Goal: Check status: Check status

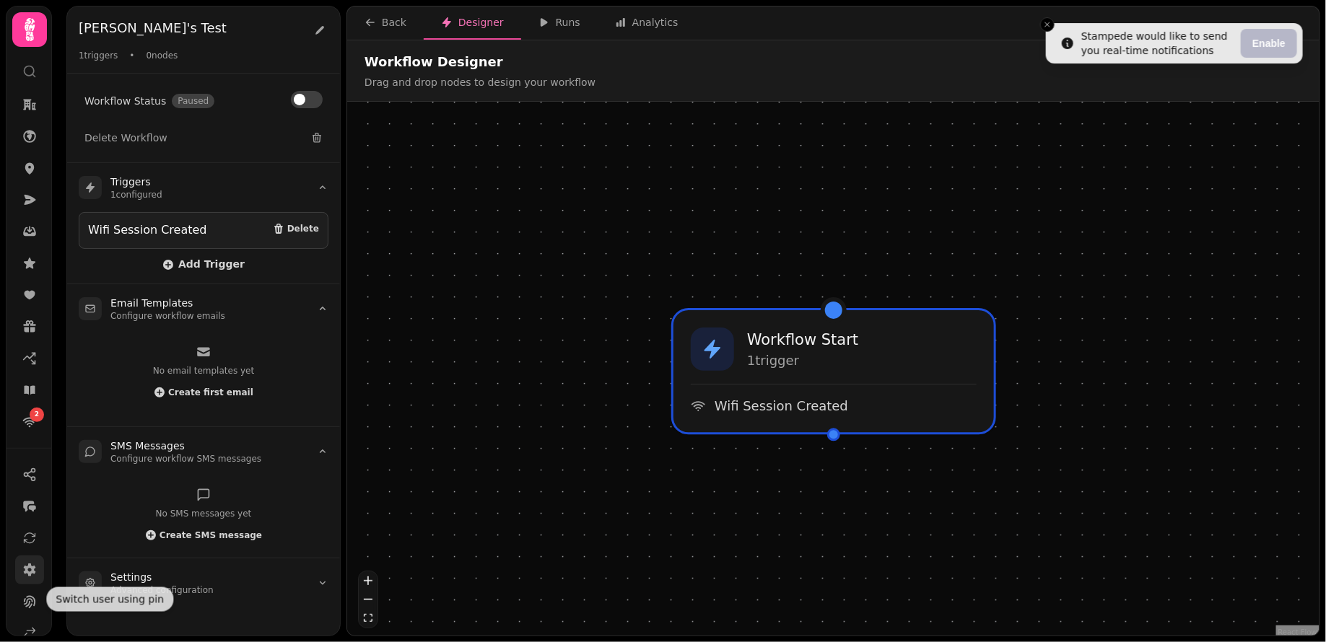
scroll to position [49, 0]
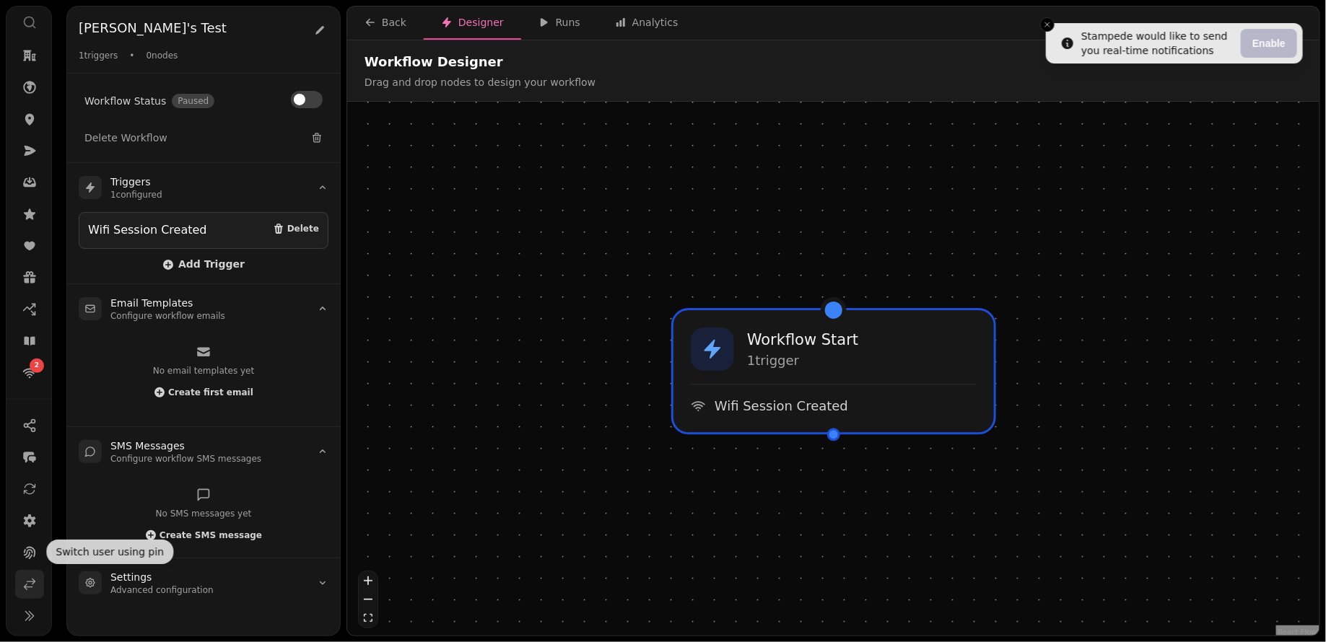
click at [27, 595] on link at bounding box center [29, 584] width 29 height 29
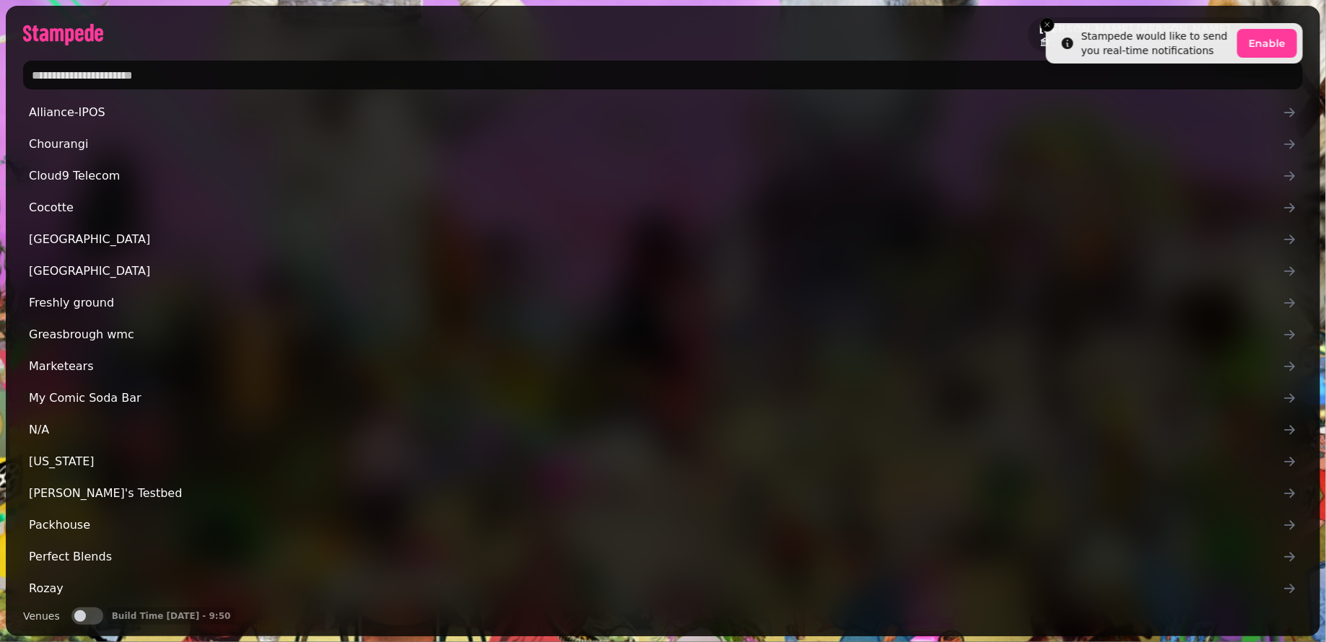
click at [139, 68] on input "text" at bounding box center [663, 75] width 1280 height 29
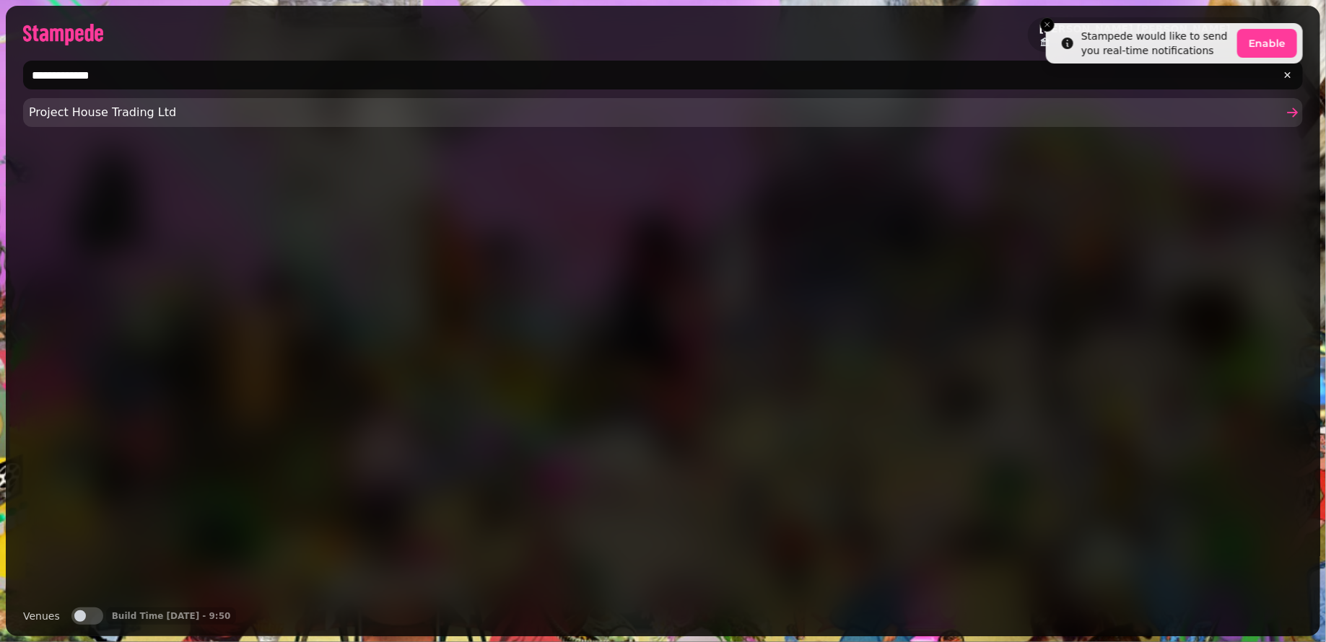
type input "**********"
click at [95, 115] on span "Project House Trading Ltd" at bounding box center [656, 112] width 1254 height 17
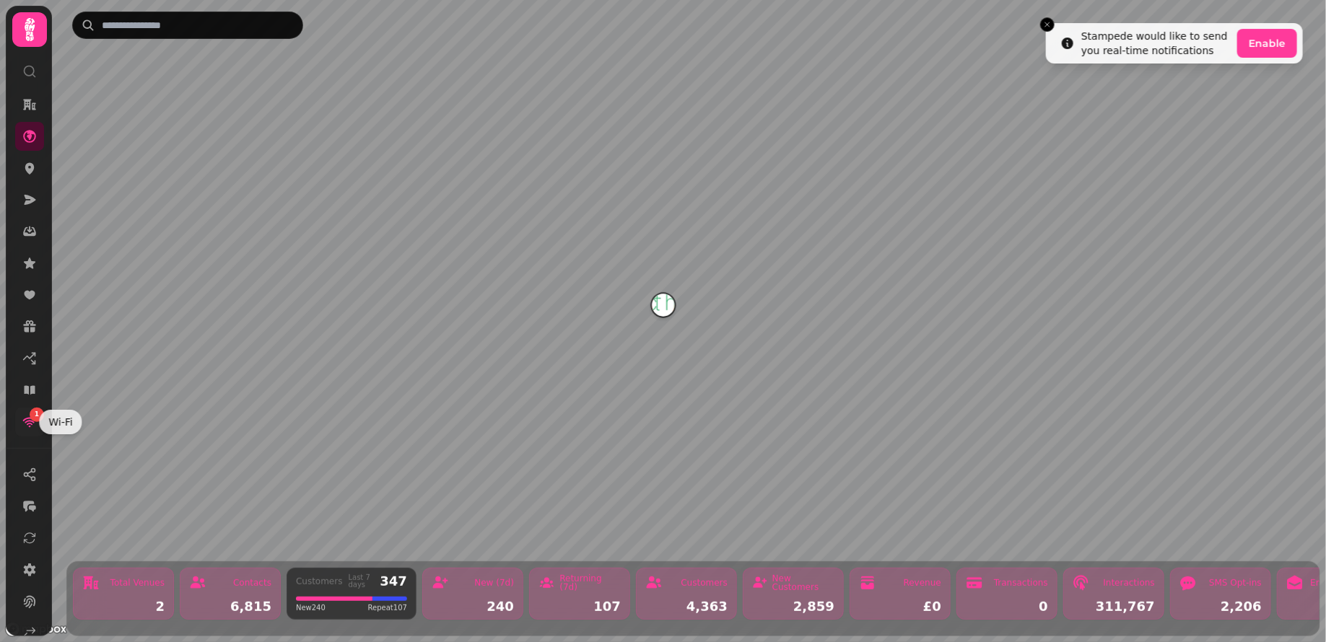
click at [29, 420] on icon at bounding box center [30, 423] width 14 height 10
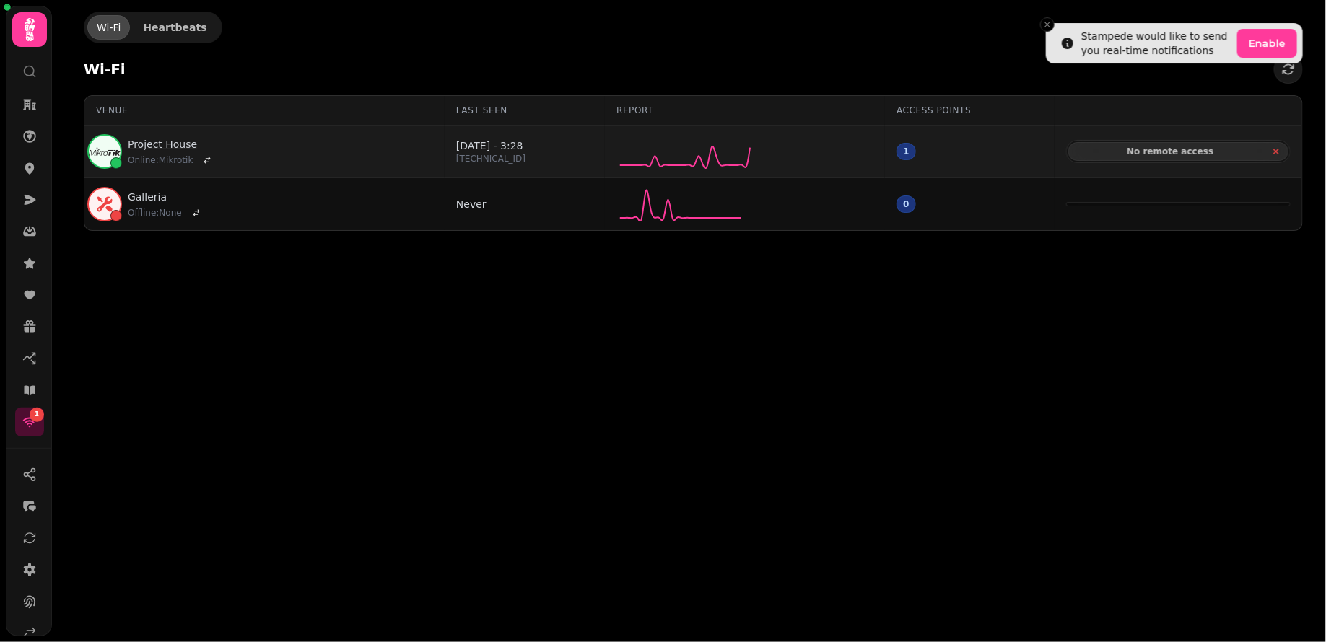
click at [147, 141] on link "Project House" at bounding box center [172, 144] width 88 height 14
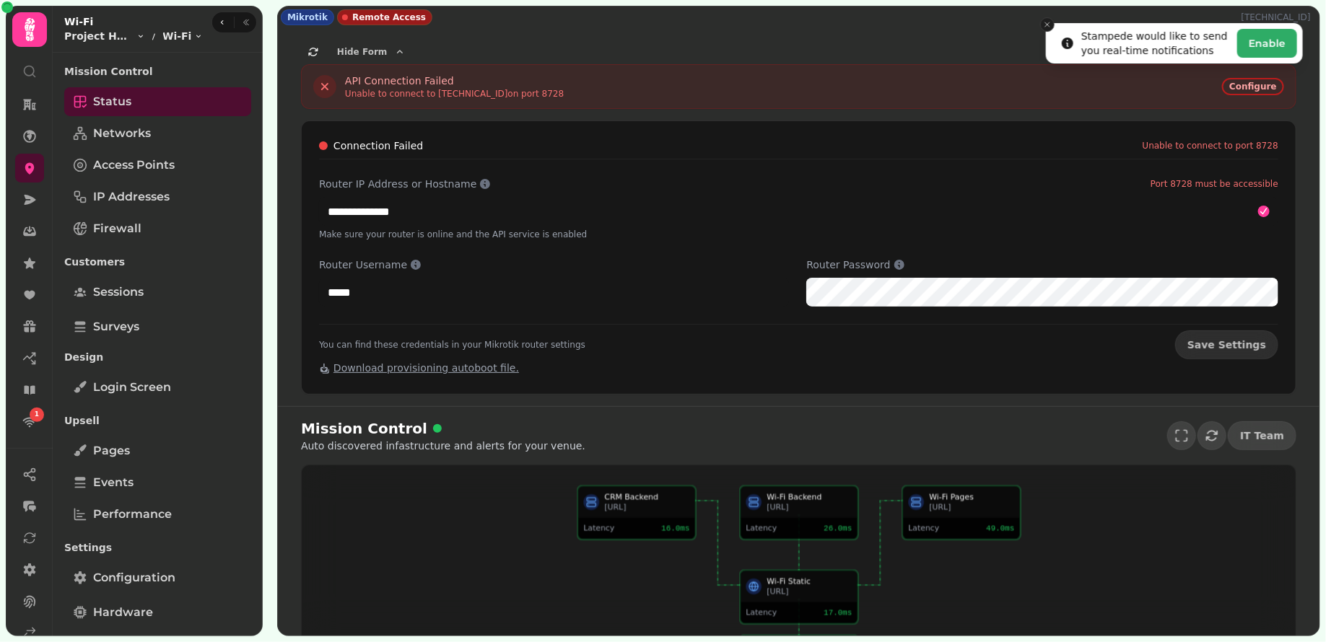
click at [1047, 25] on icon "Close toast" at bounding box center [1047, 24] width 9 height 9
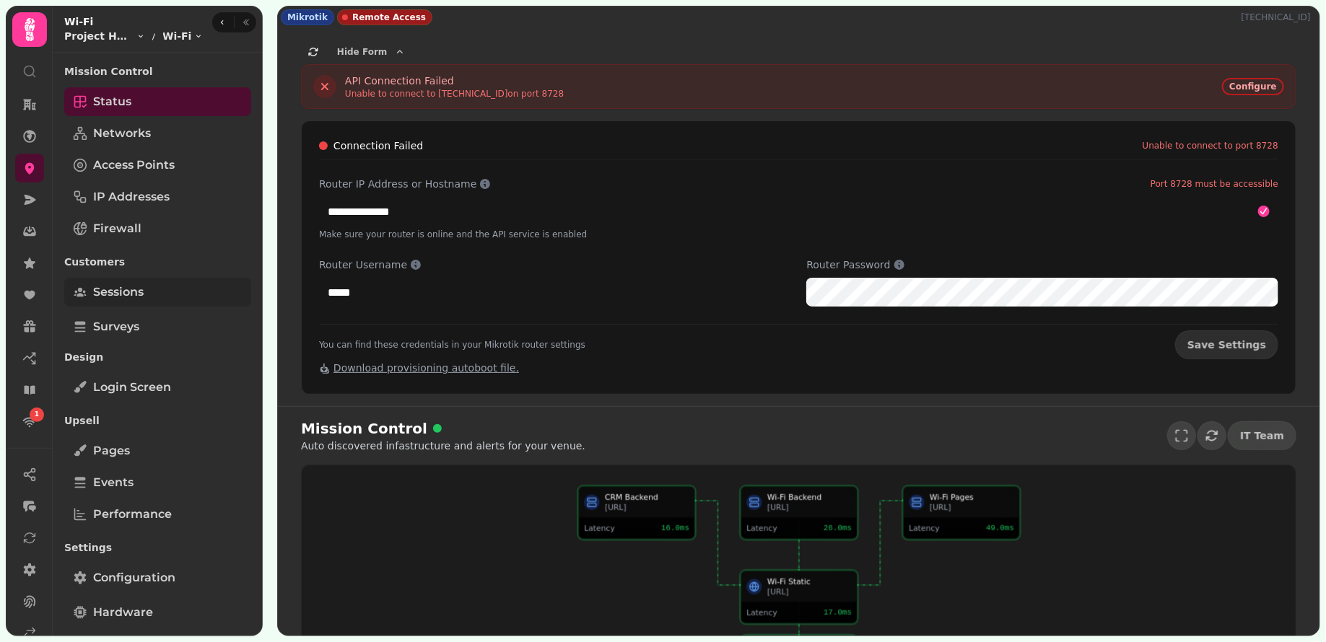
click at [121, 297] on span "Sessions" at bounding box center [118, 292] width 51 height 17
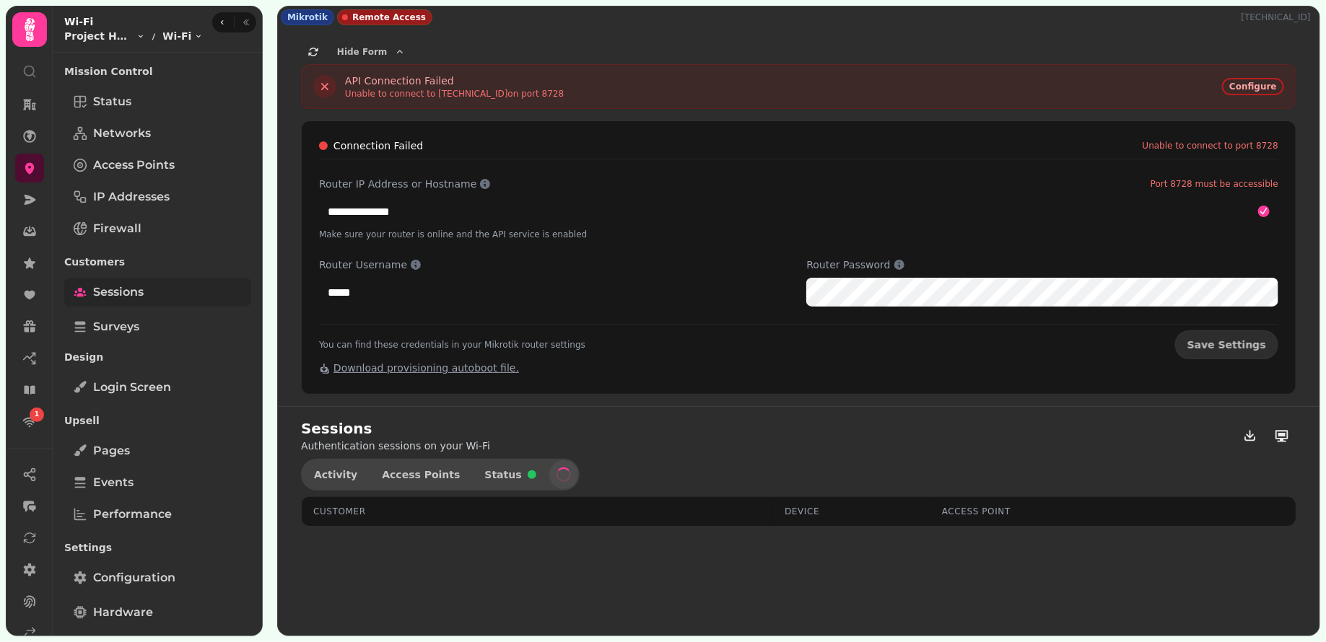
select select "**"
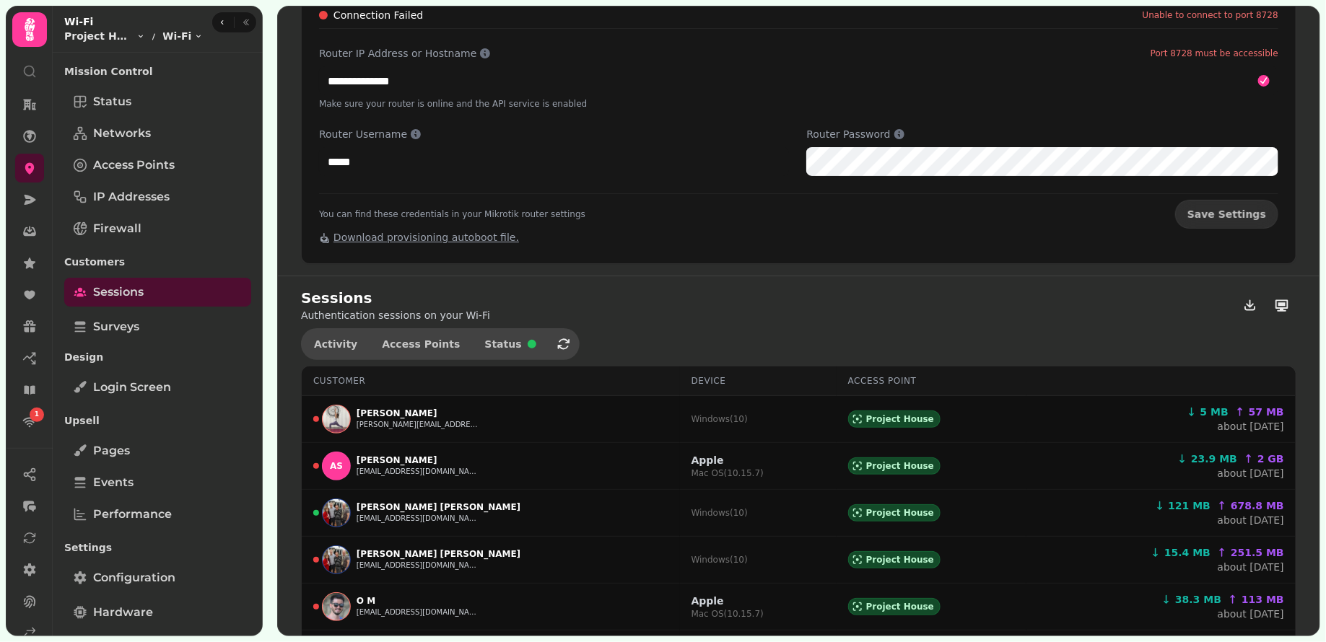
scroll to position [131, 0]
click at [152, 108] on link "Status" at bounding box center [157, 101] width 187 height 29
